Goal: Complete application form

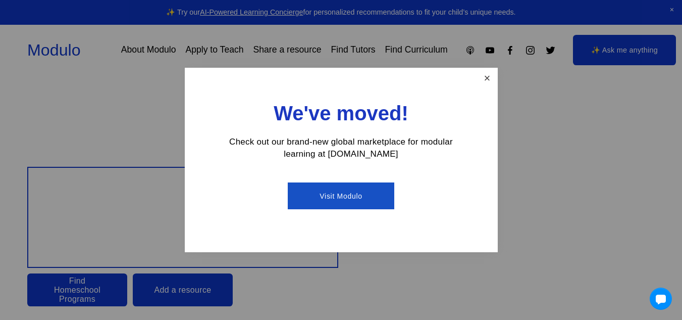
click at [484, 81] on link "Close" at bounding box center [487, 78] width 18 height 18
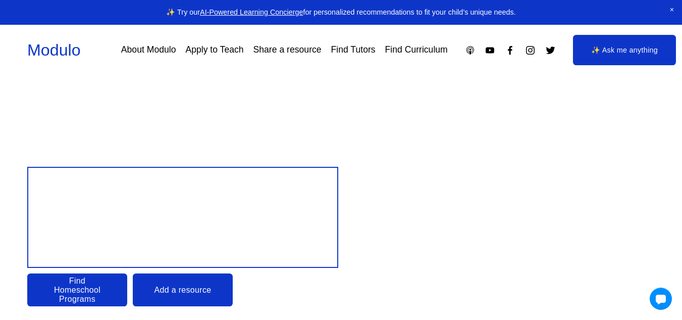
click at [216, 53] on link "Apply to Teach" at bounding box center [214, 50] width 58 height 18
